Goal: Information Seeking & Learning: Learn about a topic

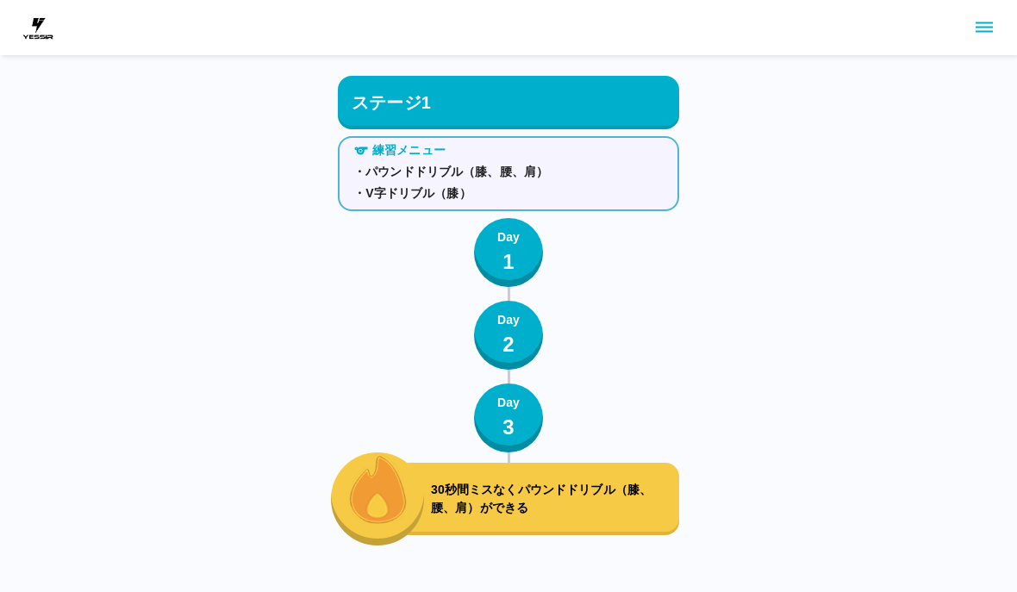
scroll to position [7975, 0]
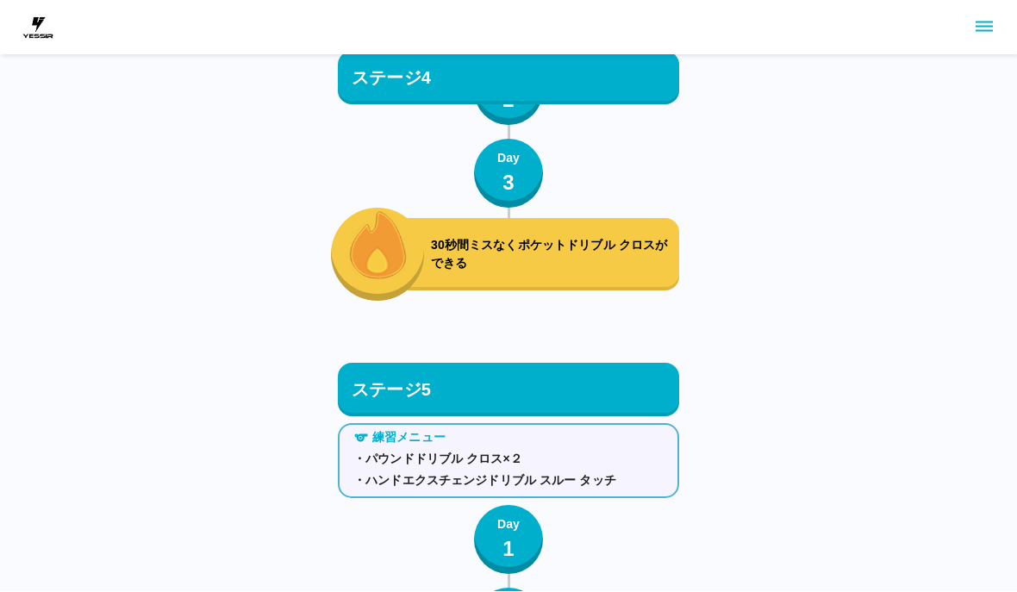
scroll to position [7975, 0]
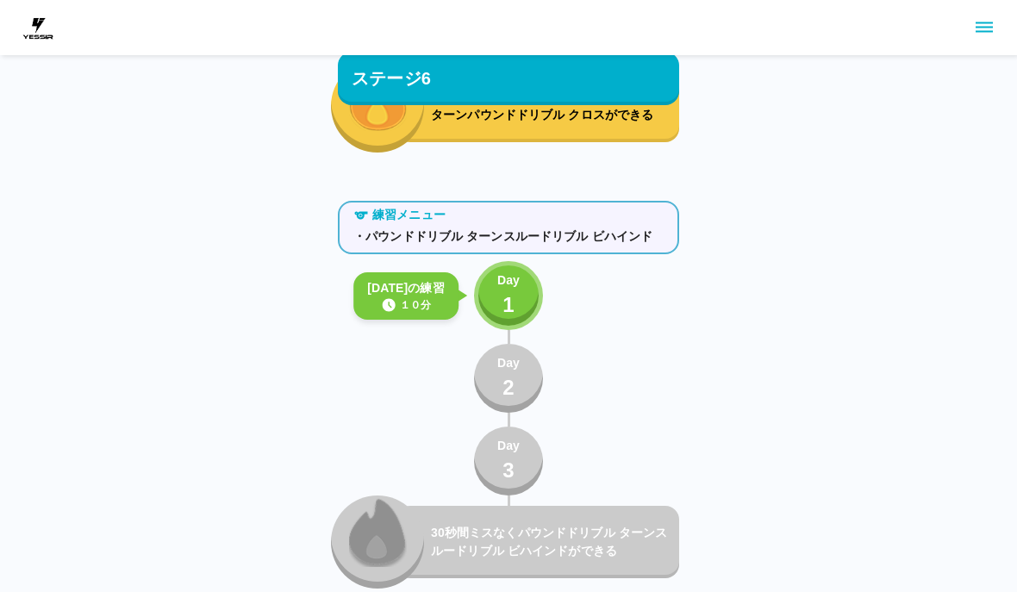
click at [489, 285] on button "Day 1" at bounding box center [508, 295] width 69 height 69
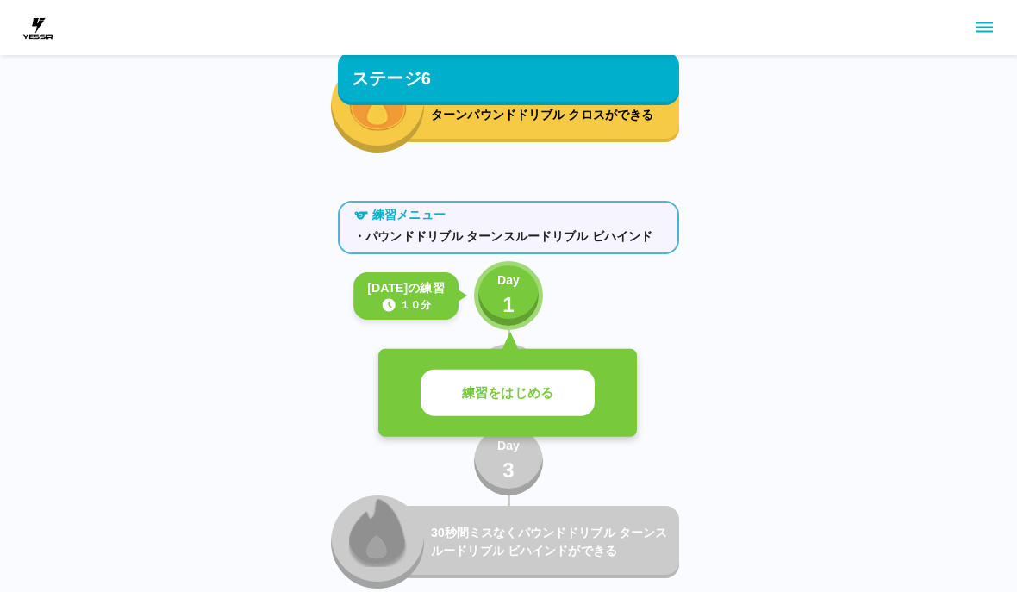
click at [489, 389] on p "練習をはじめる" at bounding box center [507, 393] width 91 height 20
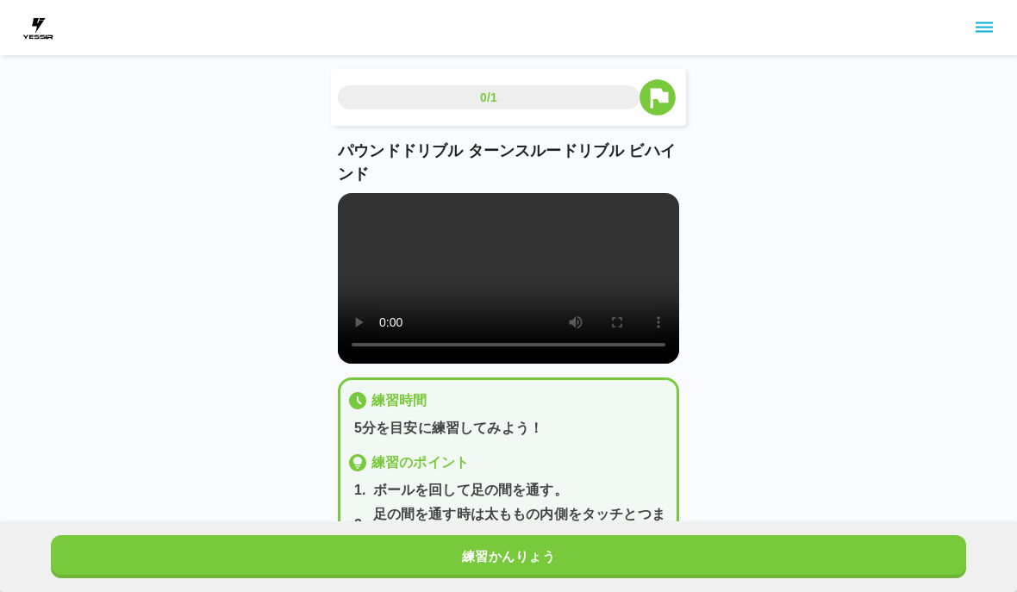
click at [499, 301] on video at bounding box center [508, 278] width 341 height 171
click at [576, 277] on video at bounding box center [508, 278] width 341 height 171
click at [575, 290] on video at bounding box center [508, 278] width 341 height 171
click at [585, 289] on video at bounding box center [508, 278] width 341 height 171
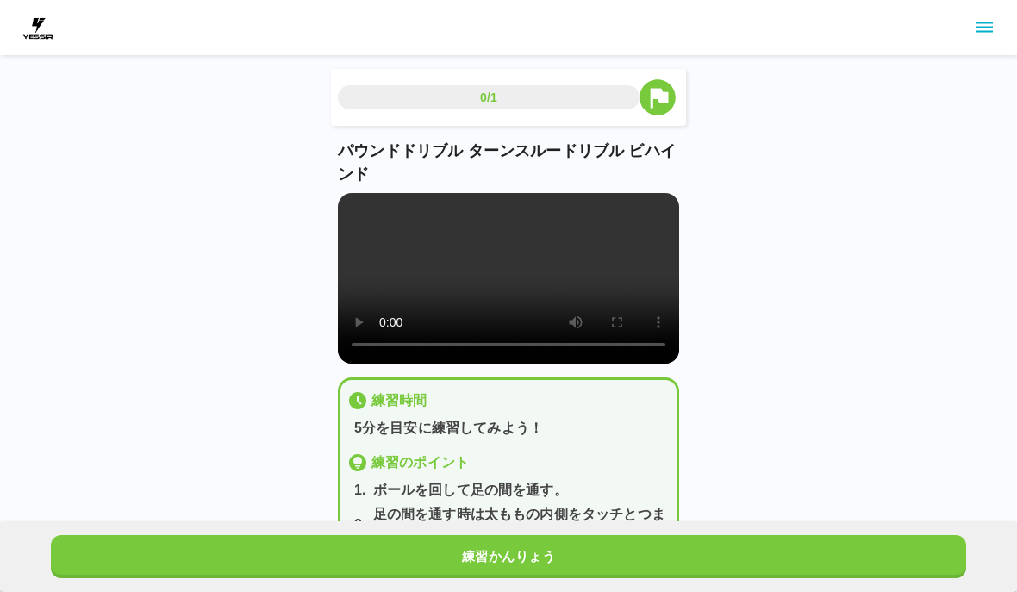
click at [581, 294] on video at bounding box center [508, 278] width 341 height 171
click at [633, 245] on video at bounding box center [508, 278] width 341 height 171
click at [580, 287] on video at bounding box center [508, 278] width 341 height 171
click at [579, 286] on video at bounding box center [508, 278] width 341 height 171
click at [631, 299] on video at bounding box center [508, 278] width 341 height 171
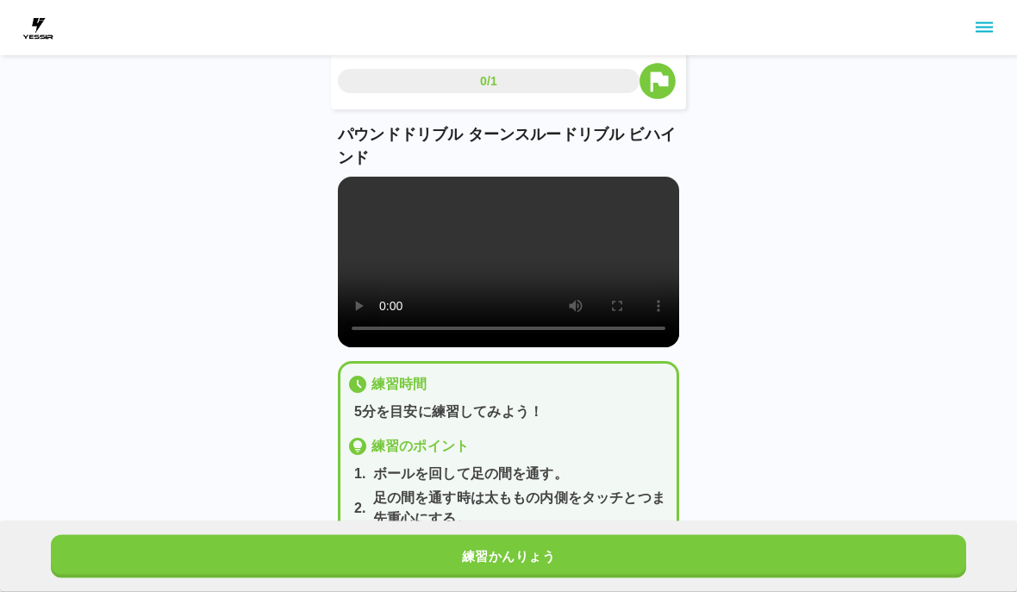
scroll to position [9, 0]
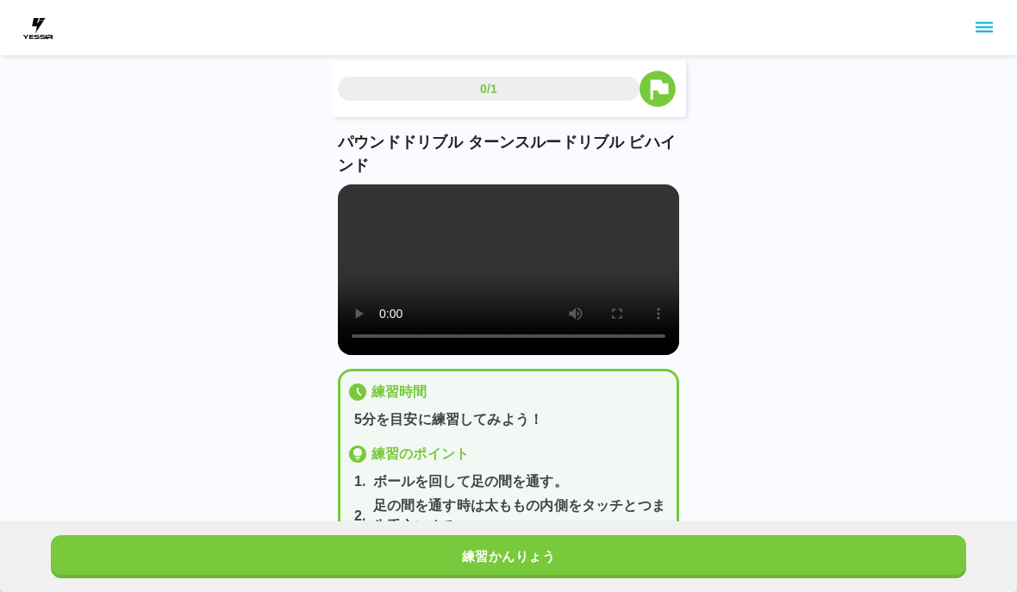
click at [655, 578] on button "練習かんりょう" at bounding box center [508, 556] width 915 height 43
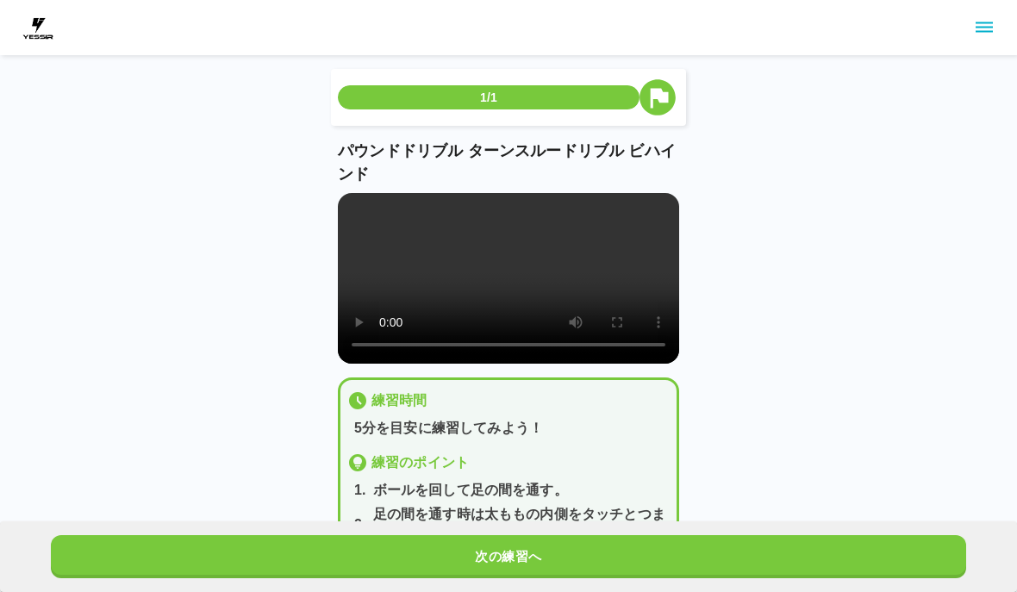
click at [673, 578] on button "次の練習へ" at bounding box center [508, 556] width 915 height 43
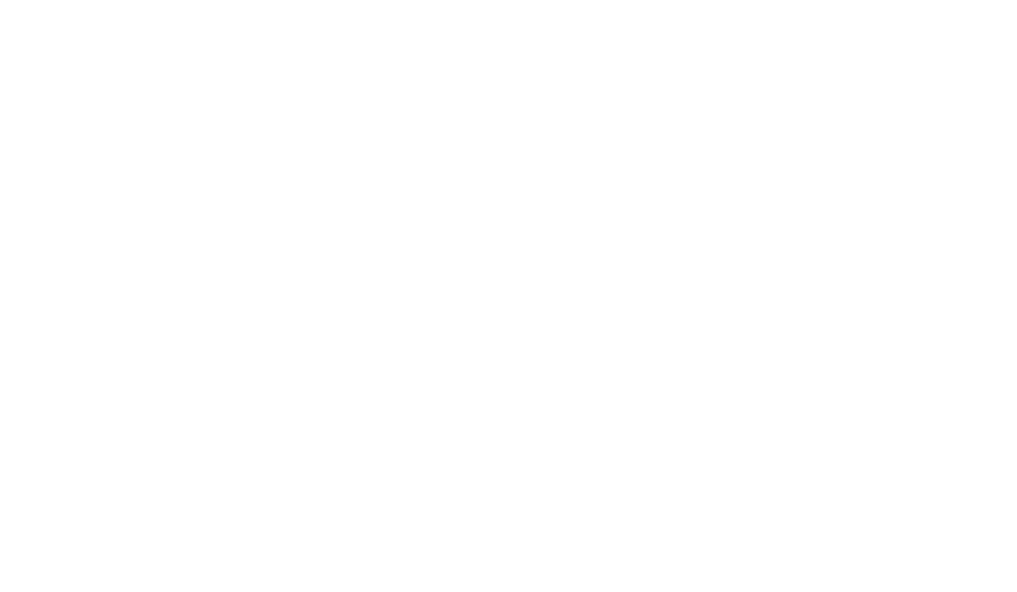
click at [681, 7] on html at bounding box center [508, 3] width 1017 height 7
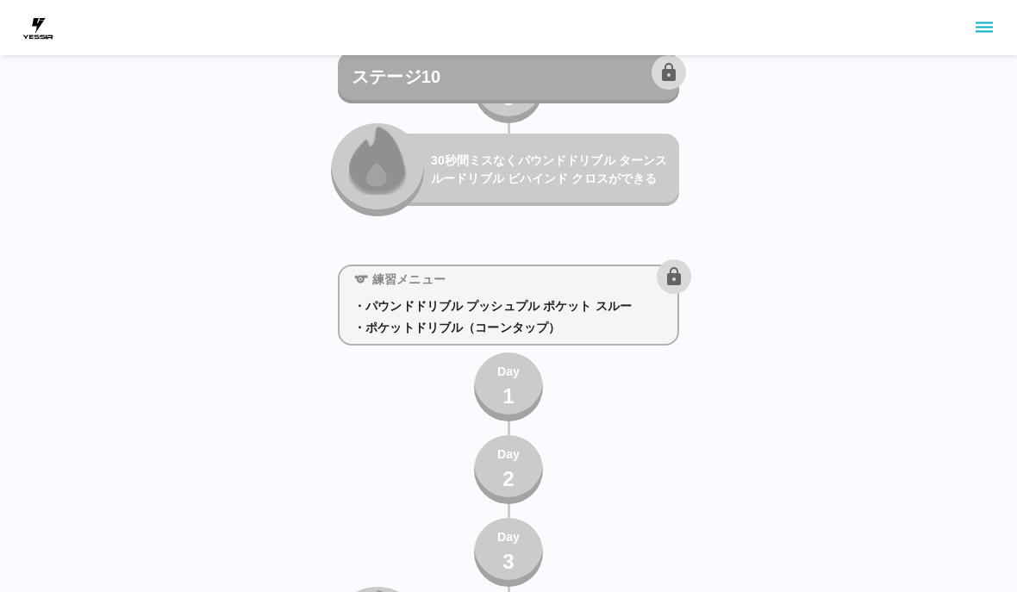
scroll to position [11974, 0]
